Goal: Task Accomplishment & Management: Use online tool/utility

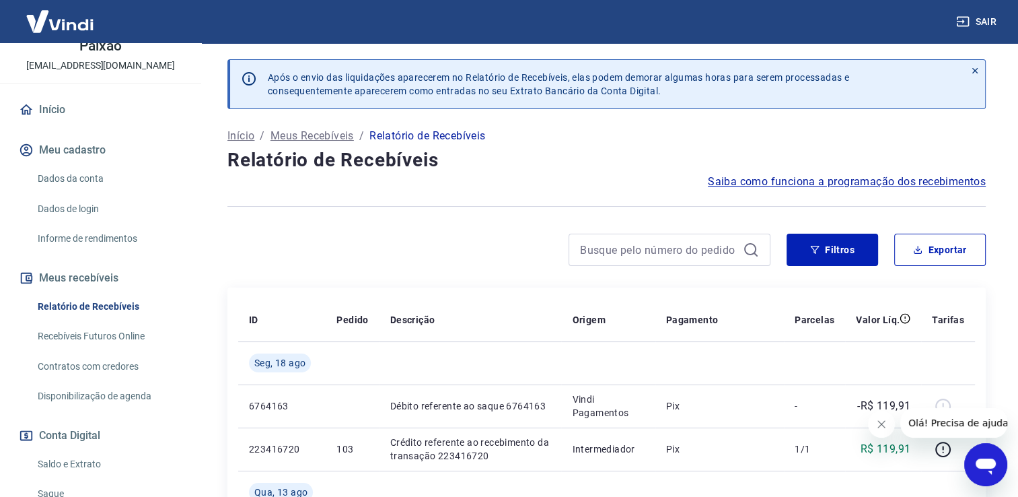
scroll to position [135, 0]
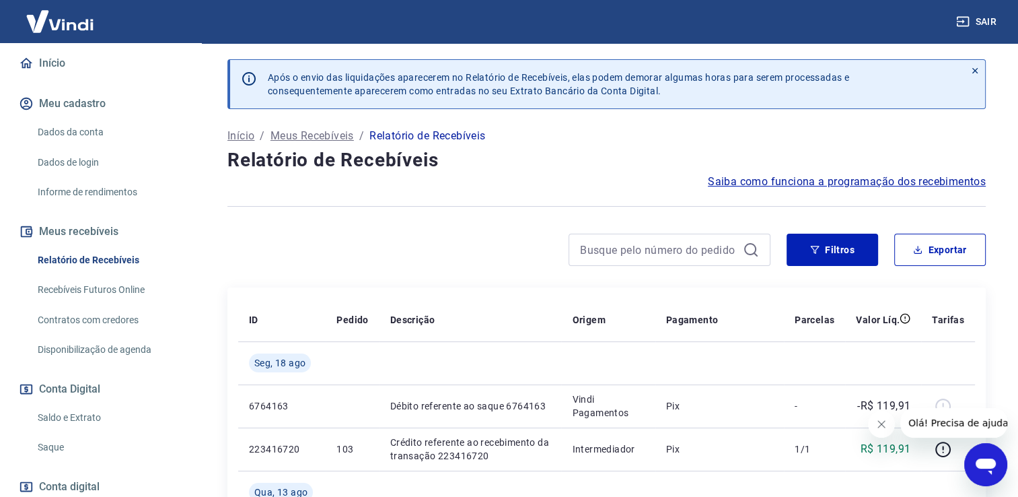
click at [78, 414] on link "Saldo e Extrato" at bounding box center [108, 418] width 153 height 28
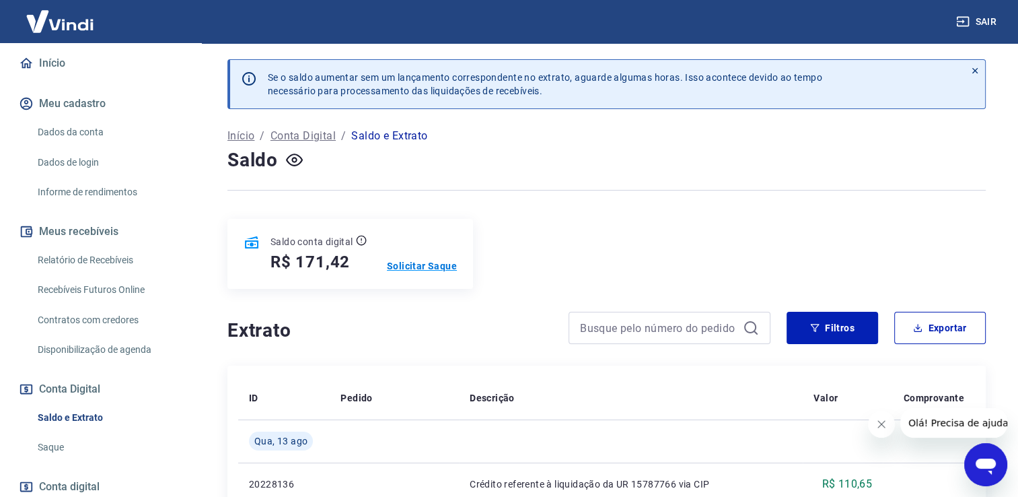
click at [430, 264] on p "Solicitar Saque" at bounding box center [422, 265] width 70 height 13
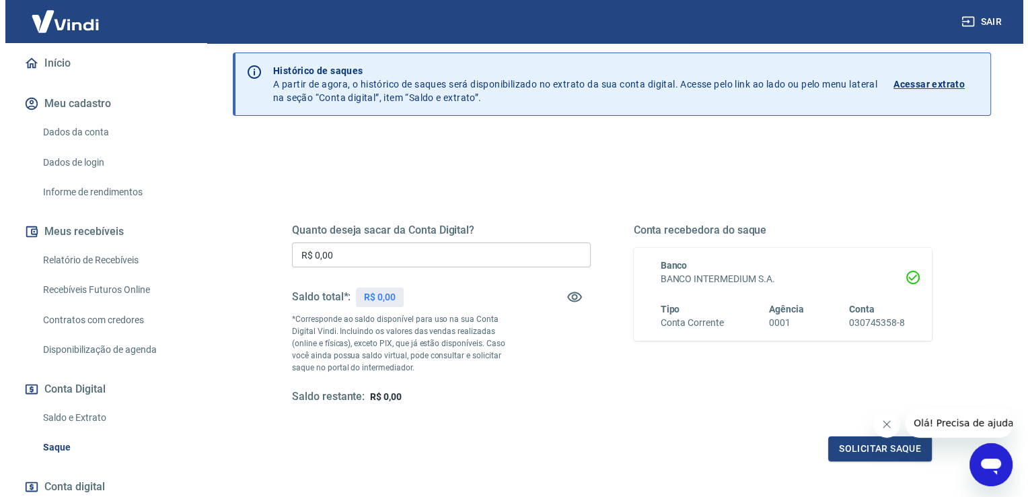
scroll to position [67, 0]
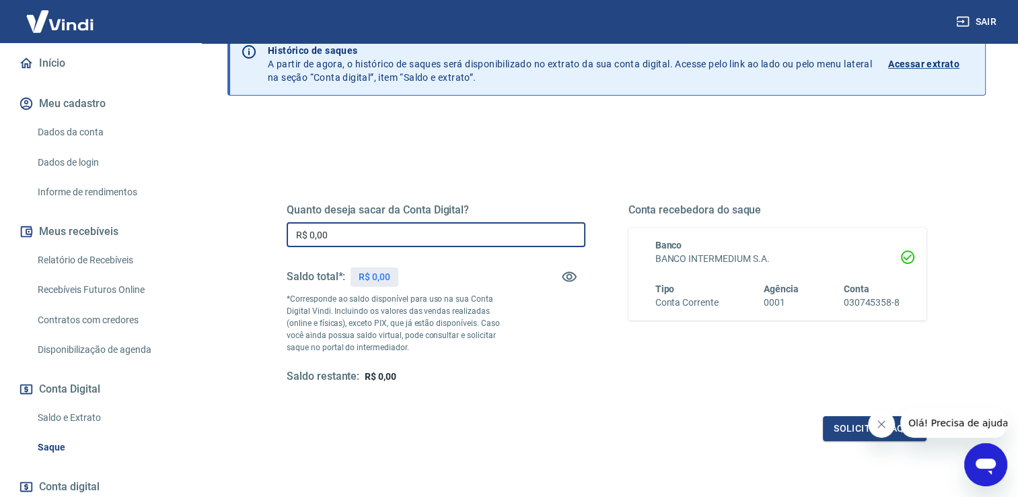
click at [430, 235] on input "R$ 0,00" at bounding box center [436, 234] width 299 height 25
drag, startPoint x: 140, startPoint y: 222, endPoint x: 4, endPoint y: 216, distance: 136.0
click at [9, 215] on div "Sair [PERSON_NAME] Nardo da Paixão [EMAIL_ADDRESS][DOMAIN_NAME] Início Meu cada…" at bounding box center [509, 181] width 1018 height 497
type input "R$ 171,00"
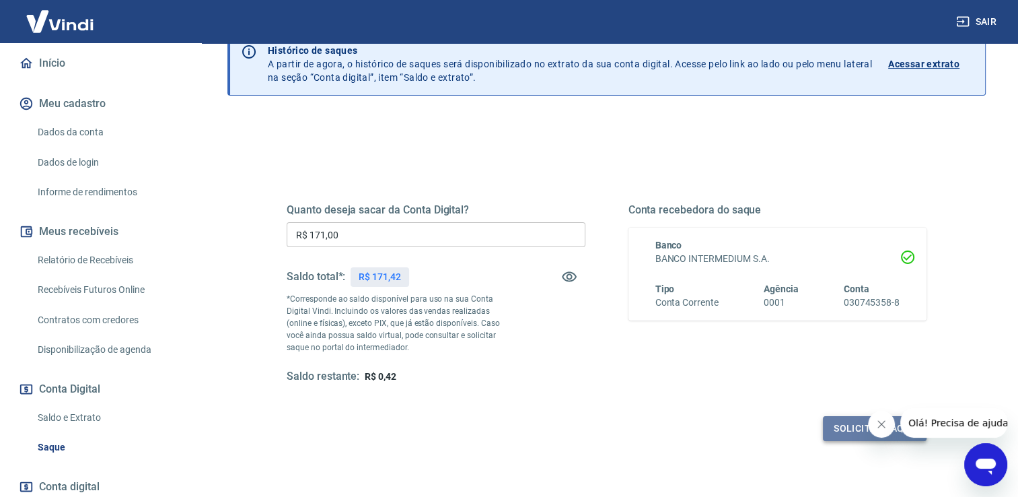
click at [842, 429] on button "Solicitar saque" at bounding box center [875, 428] width 104 height 25
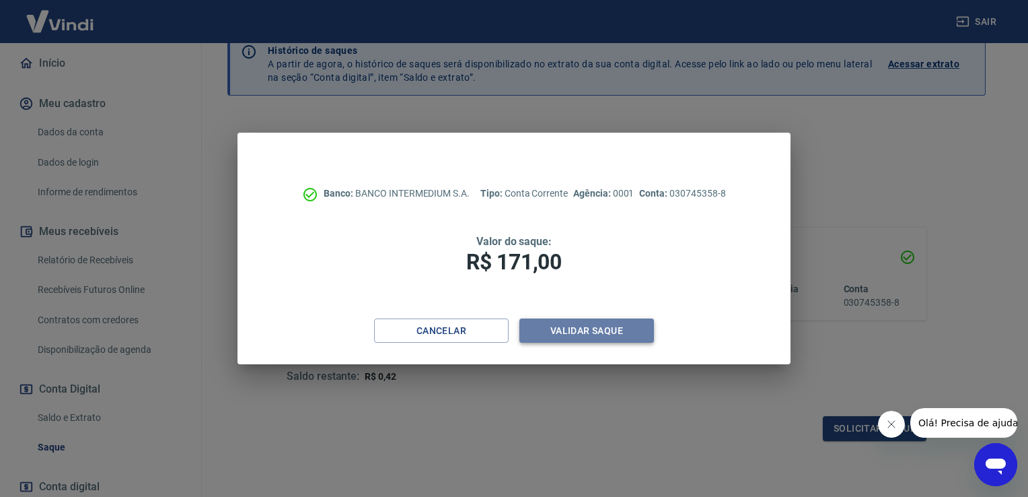
click at [638, 332] on button "Validar saque" at bounding box center [586, 330] width 135 height 25
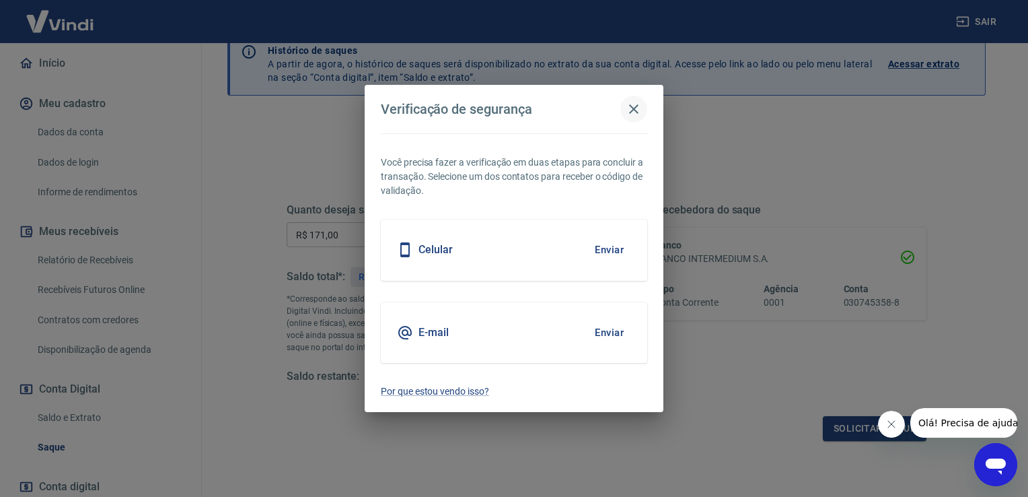
click at [631, 100] on button "button" at bounding box center [633, 109] width 27 height 27
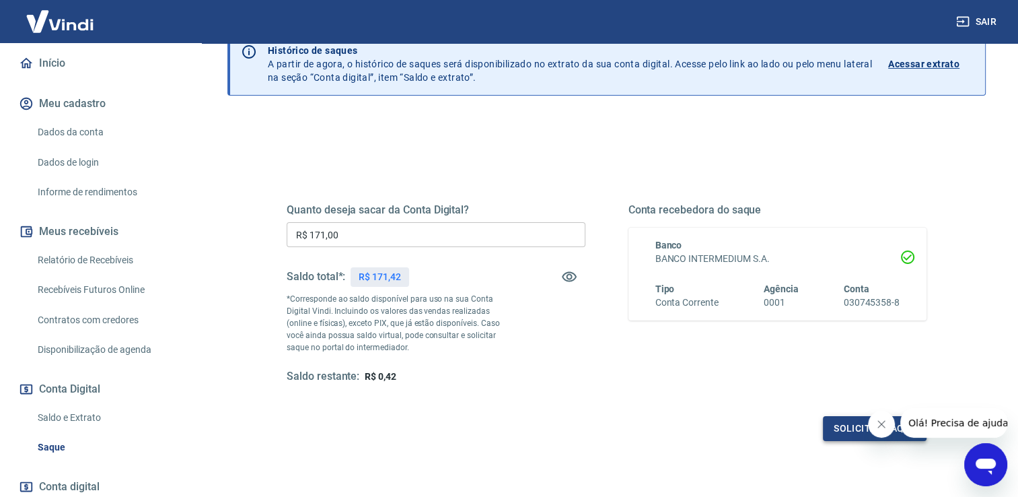
click at [852, 433] on button "Solicitar saque" at bounding box center [875, 428] width 104 height 25
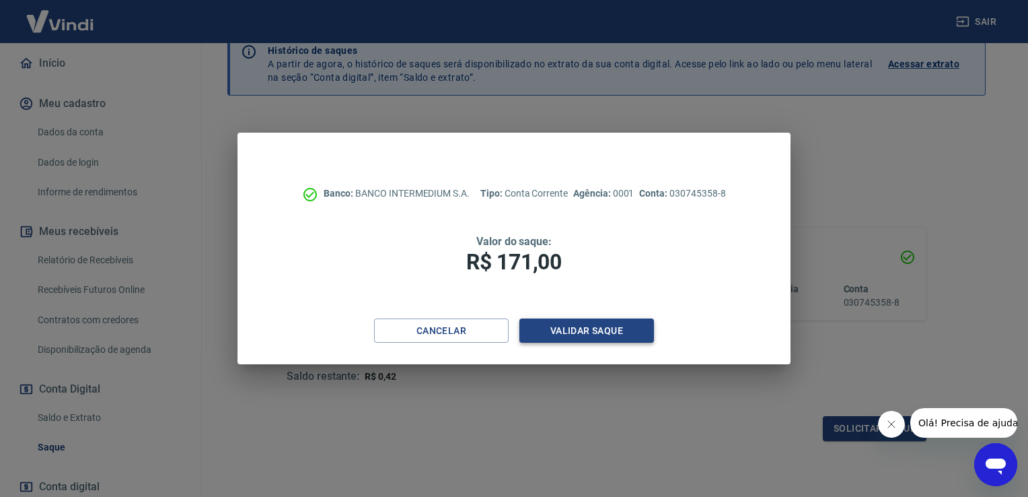
click at [592, 328] on button "Validar saque" at bounding box center [586, 330] width 135 height 25
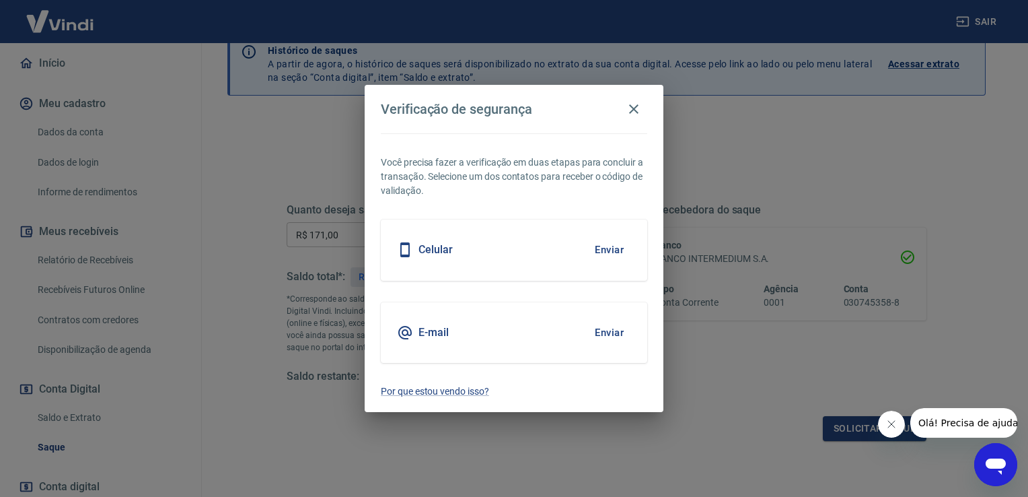
click at [417, 333] on div "E-mail" at bounding box center [423, 332] width 52 height 16
click at [615, 335] on button "Enviar" at bounding box center [609, 332] width 44 height 28
click at [611, 329] on button "Enviar" at bounding box center [609, 332] width 44 height 28
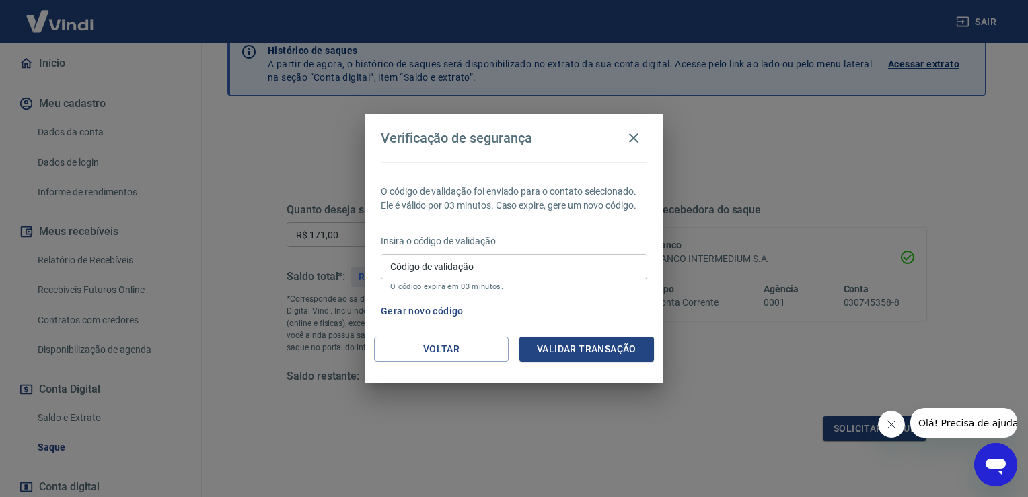
click at [544, 387] on div "Verificação de segurança O código de validação foi enviado para o contato selec…" at bounding box center [514, 248] width 1028 height 497
click at [593, 268] on input "Código de validação" at bounding box center [514, 266] width 266 height 25
type input "809107"
click at [612, 349] on button "Validar transação" at bounding box center [586, 348] width 135 height 25
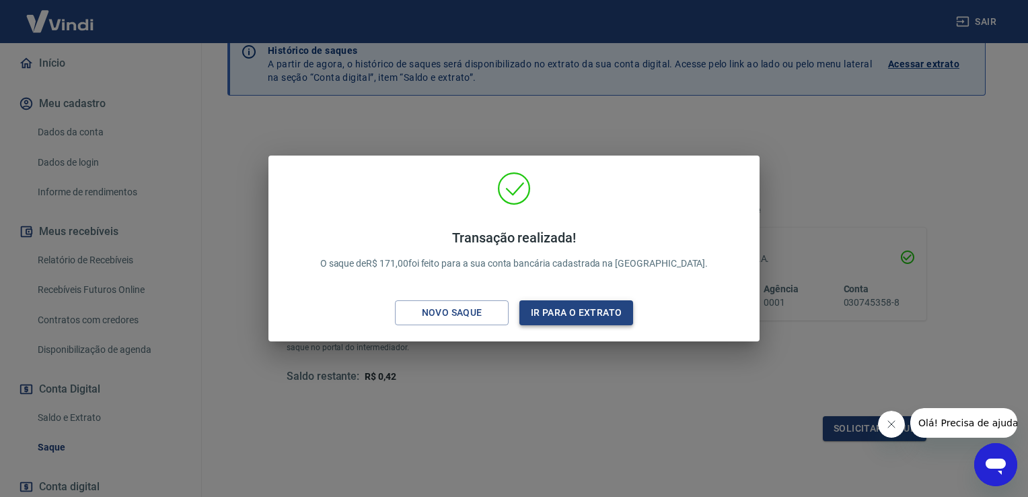
click at [565, 322] on button "Ir para o extrato" at bounding box center [576, 312] width 114 height 25
